Goal: Task Accomplishment & Management: Manage account settings

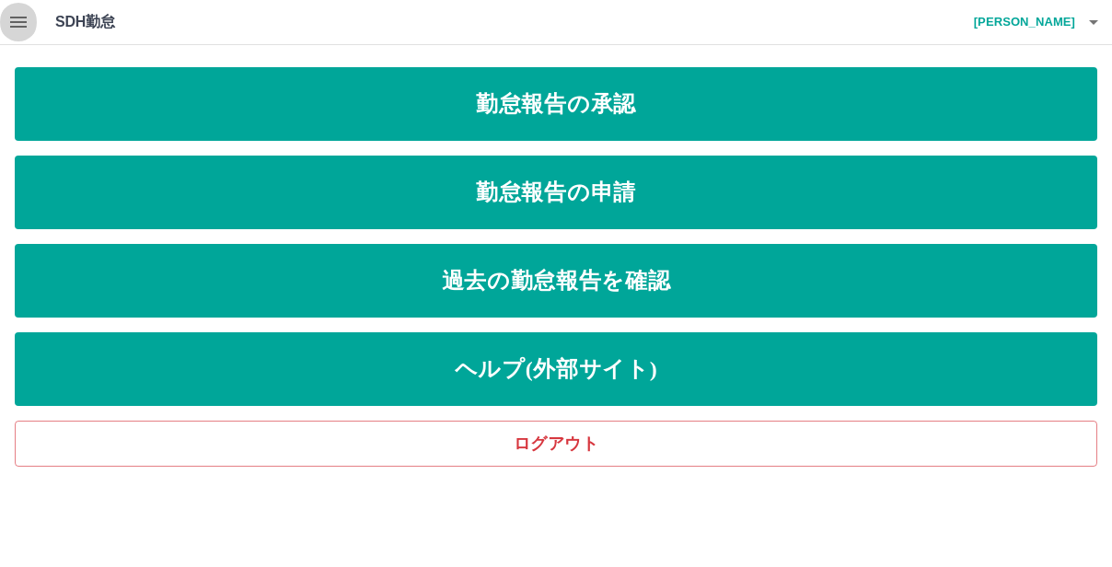
click at [16, 17] on icon "button" at bounding box center [18, 22] width 17 height 11
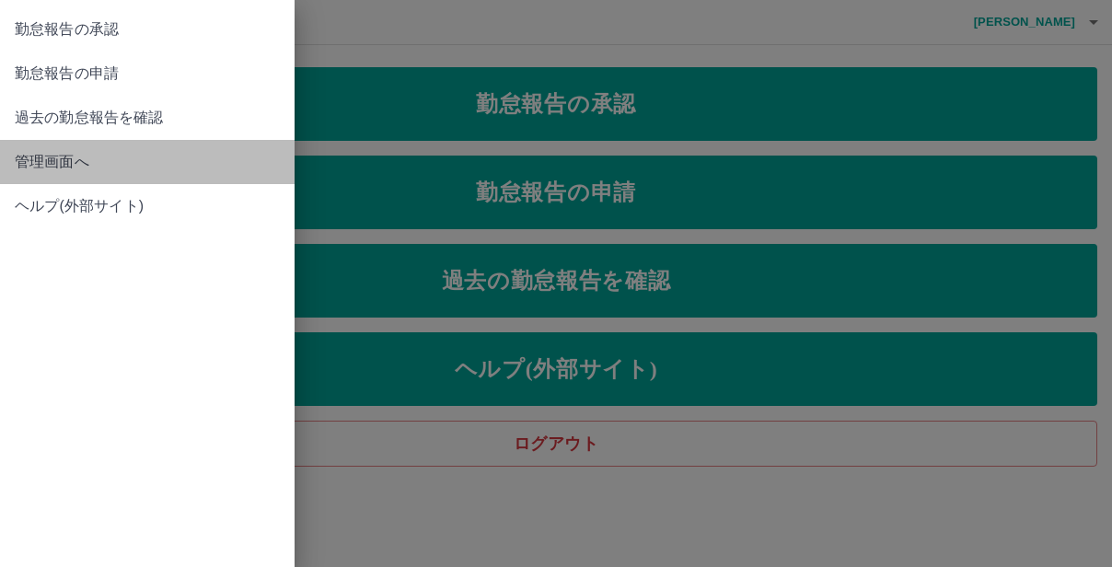
click at [54, 166] on span "管理画面へ" at bounding box center [147, 162] width 265 height 22
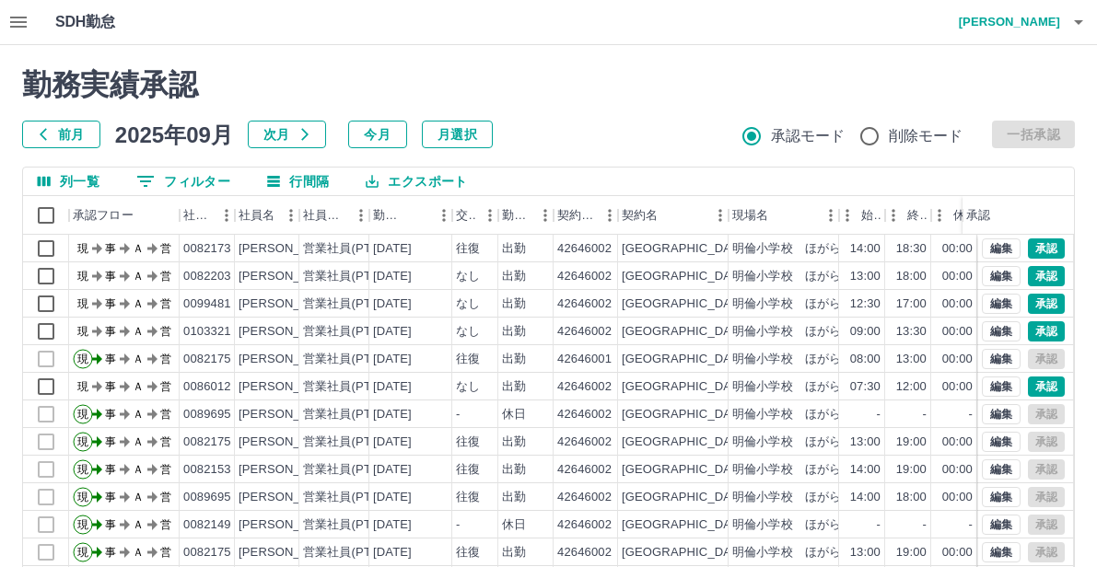
click at [1072, 28] on icon "button" at bounding box center [1078, 22] width 22 height 22
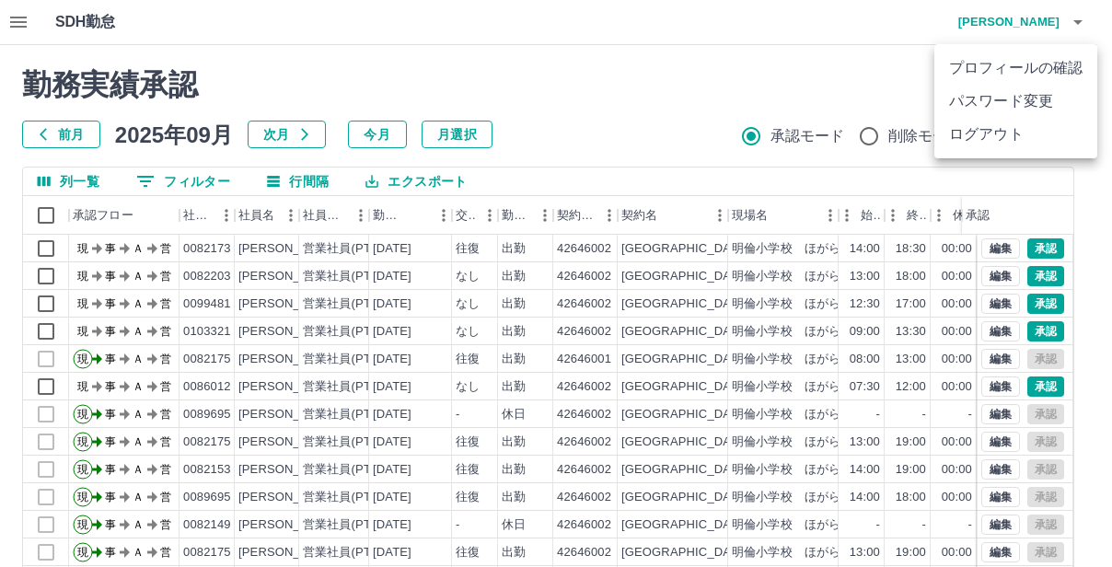
click at [993, 130] on li "ログアウト" at bounding box center [1016, 134] width 163 height 33
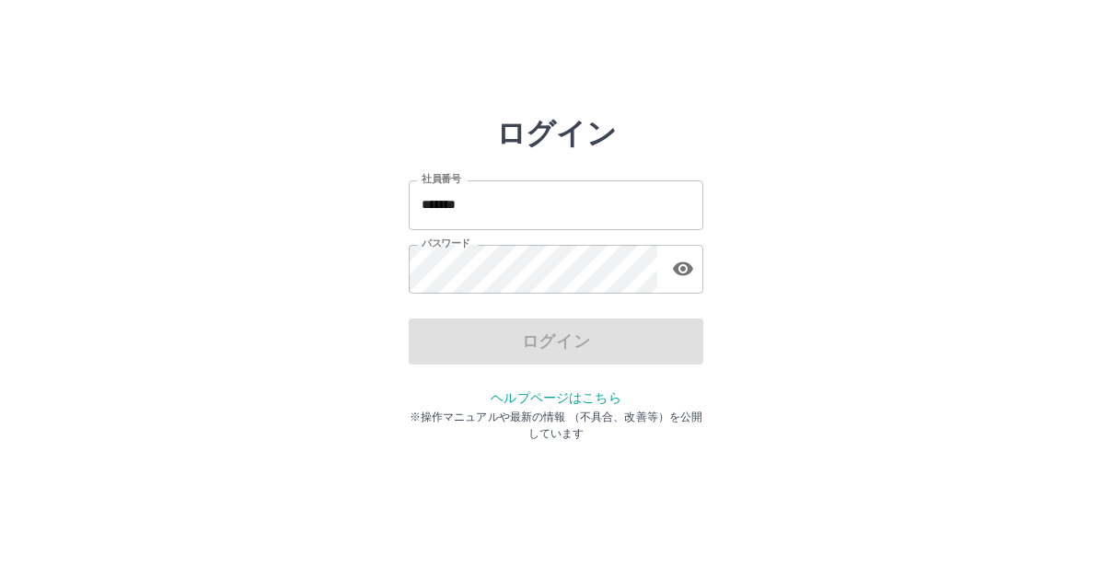
click at [496, 209] on input "*******" at bounding box center [556, 204] width 295 height 49
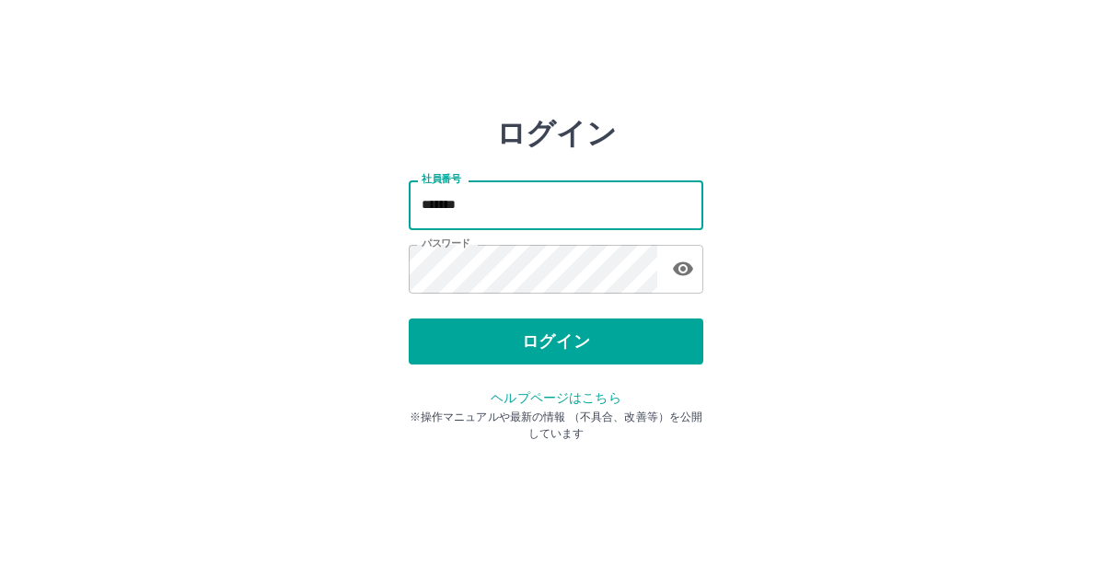
type input "*******"
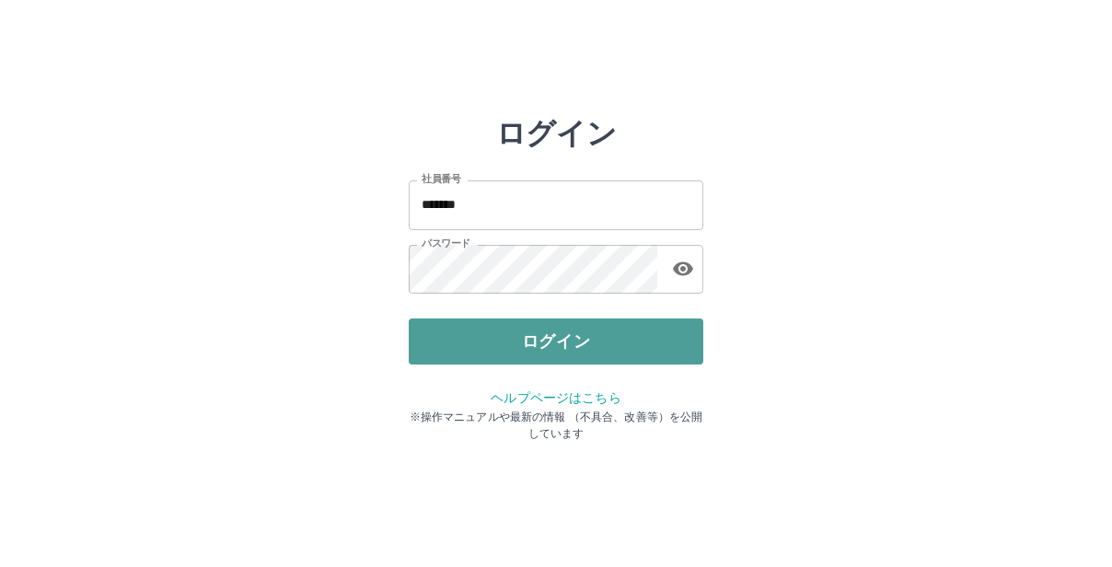
click at [514, 345] on button "ログイン" at bounding box center [556, 342] width 295 height 46
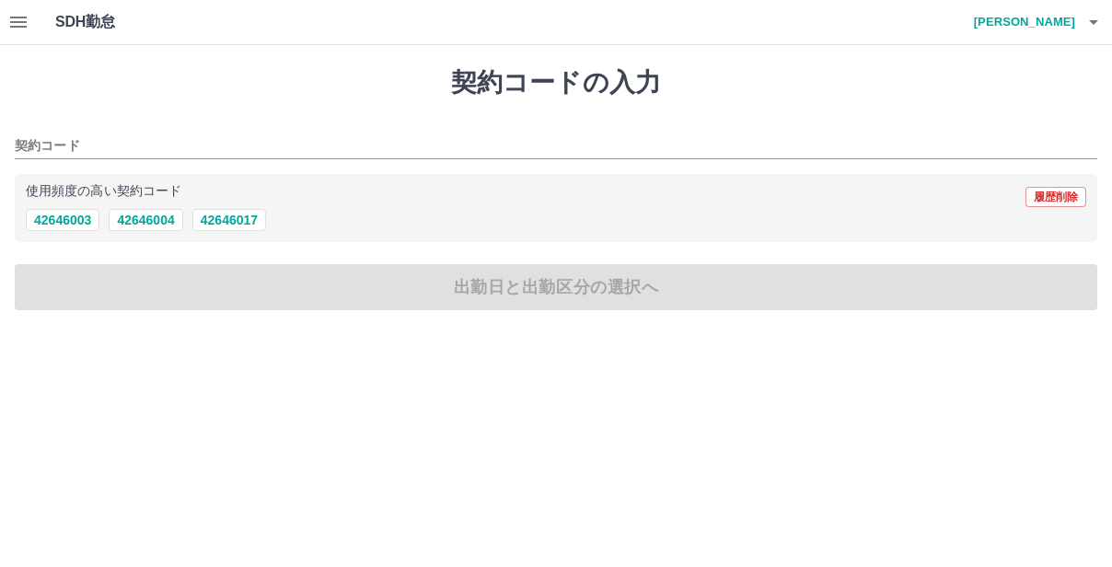
click at [17, 19] on icon "button" at bounding box center [18, 22] width 22 height 22
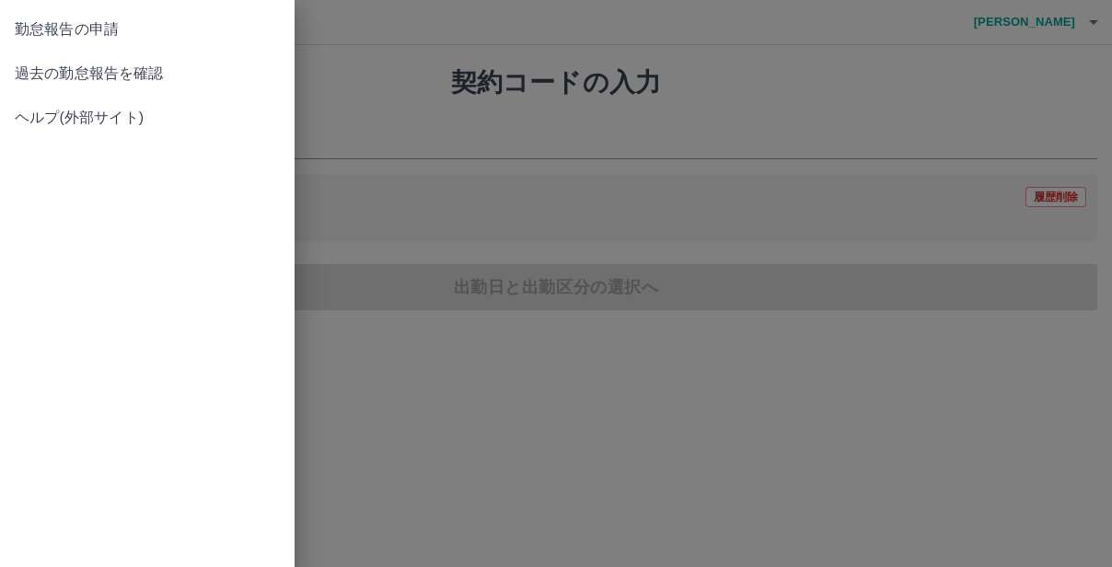
click at [89, 66] on span "過去の勤怠報告を確認" at bounding box center [147, 74] width 265 height 22
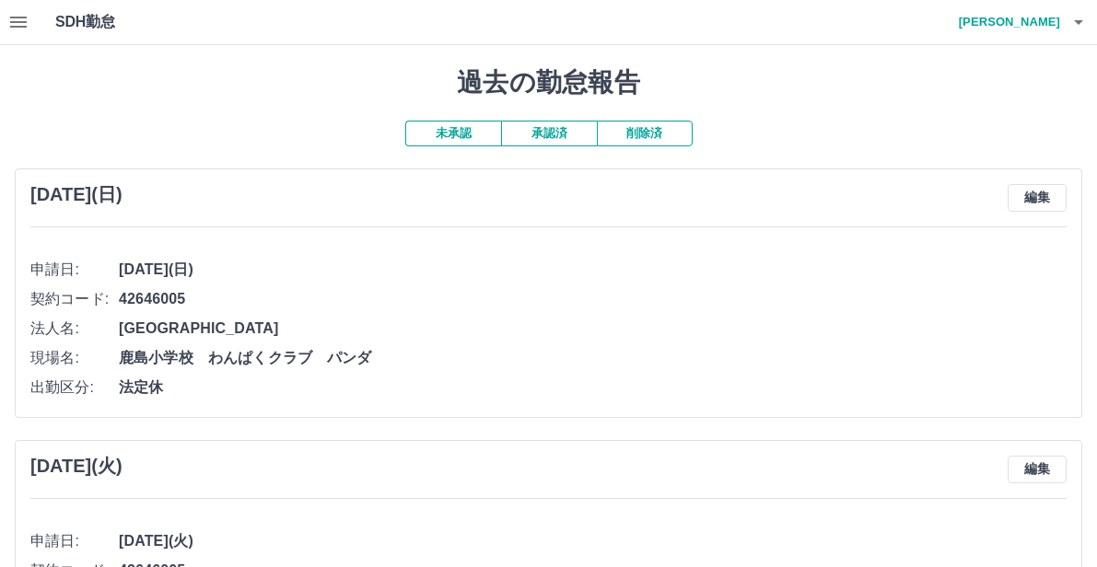
click at [570, 141] on button "承認済" at bounding box center [549, 134] width 96 height 26
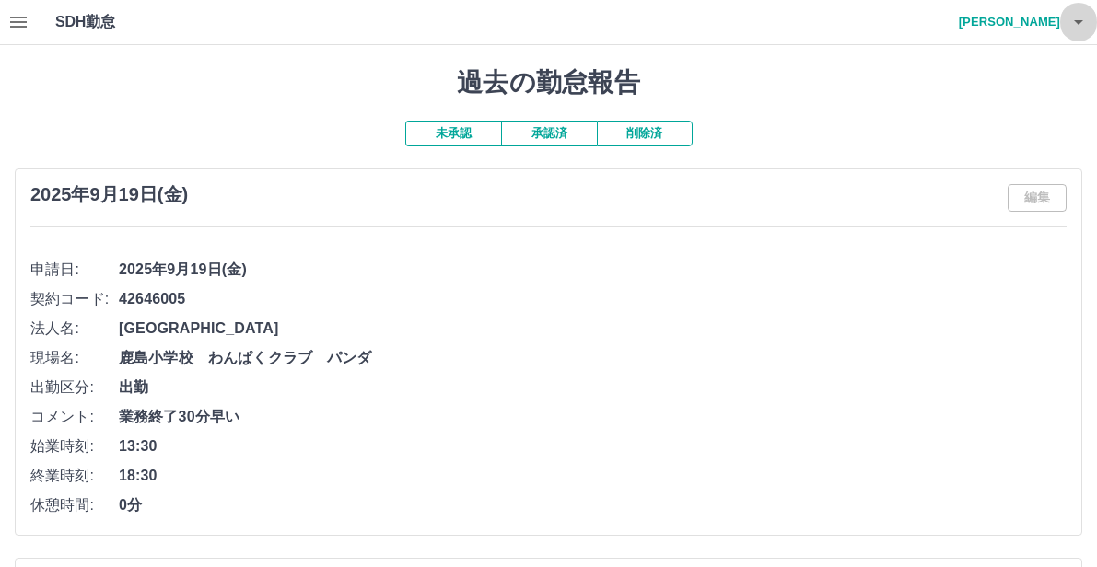
click at [1076, 18] on icon "button" at bounding box center [1078, 22] width 22 height 22
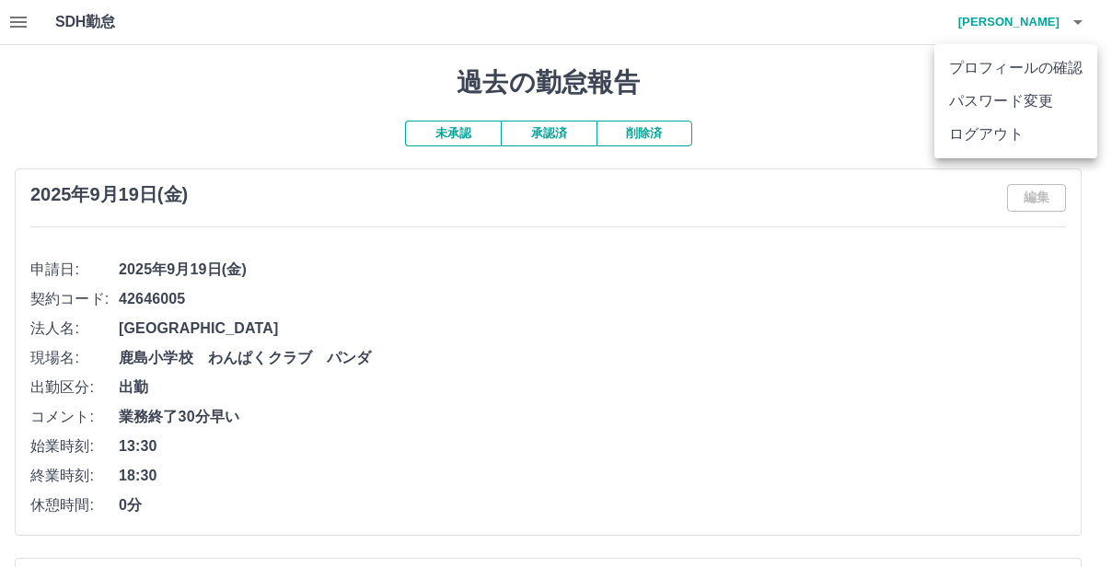
click at [986, 134] on li "ログアウト" at bounding box center [1016, 134] width 163 height 33
